Goal: Find specific page/section: Find specific page/section

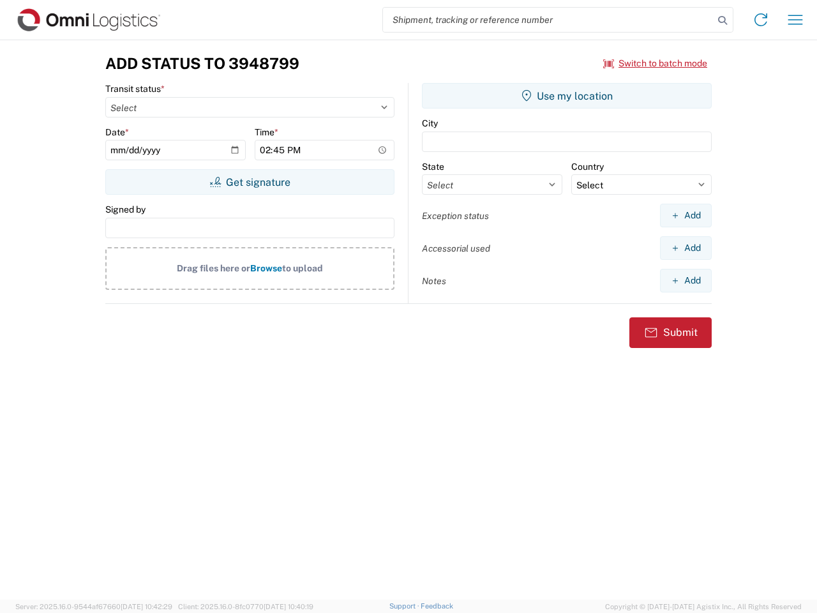
click at [548, 20] on input "search" at bounding box center [548, 20] width 331 height 24
click at [722, 20] on icon at bounding box center [722, 20] width 18 height 18
click at [761, 20] on icon at bounding box center [760, 20] width 20 height 20
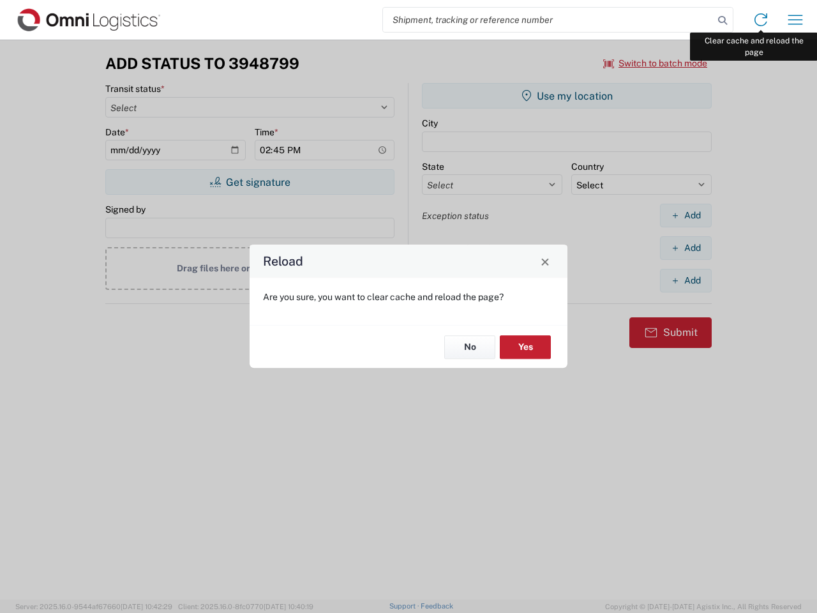
click at [795, 20] on div "Reload Are you sure, you want to clear cache and reload the page? No Yes" at bounding box center [408, 306] width 817 height 613
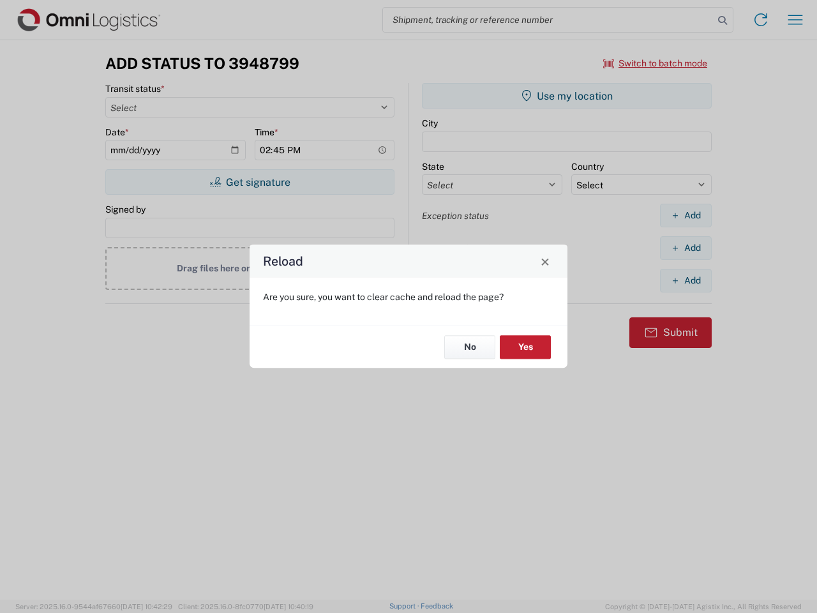
click at [655, 63] on div "Reload Are you sure, you want to clear cache and reload the page? No Yes" at bounding box center [408, 306] width 817 height 613
click at [250, 182] on div "Reload Are you sure, you want to clear cache and reload the page? No Yes" at bounding box center [408, 306] width 817 height 613
click at [567, 96] on div "Reload Are you sure, you want to clear cache and reload the page? No Yes" at bounding box center [408, 306] width 817 height 613
click at [685, 215] on div "Reload Are you sure, you want to clear cache and reload the page? No Yes" at bounding box center [408, 306] width 817 height 613
click at [685, 248] on div "Reload Are you sure, you want to clear cache and reload the page? No Yes" at bounding box center [408, 306] width 817 height 613
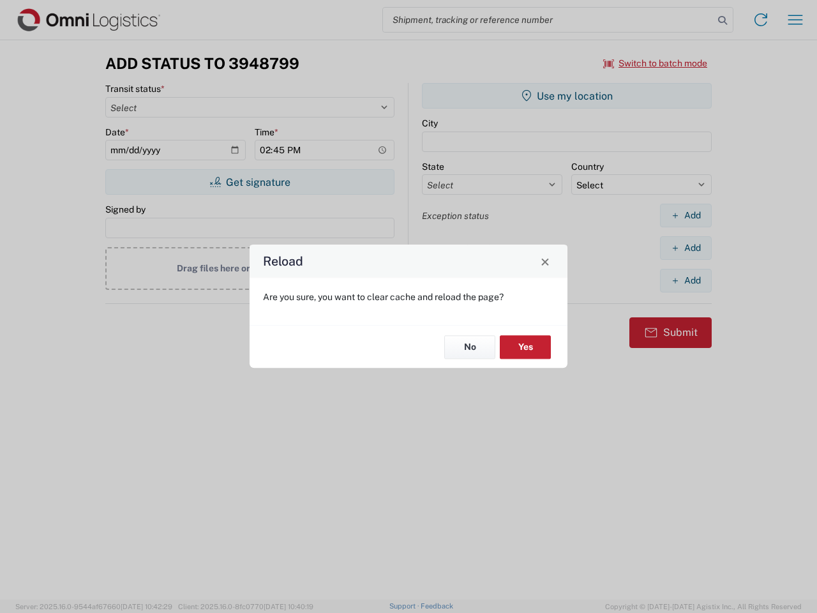
click at [685, 280] on div "Reload Are you sure, you want to clear cache and reload the page? No Yes" at bounding box center [408, 306] width 817 height 613
